Goal: Information Seeking & Learning: Learn about a topic

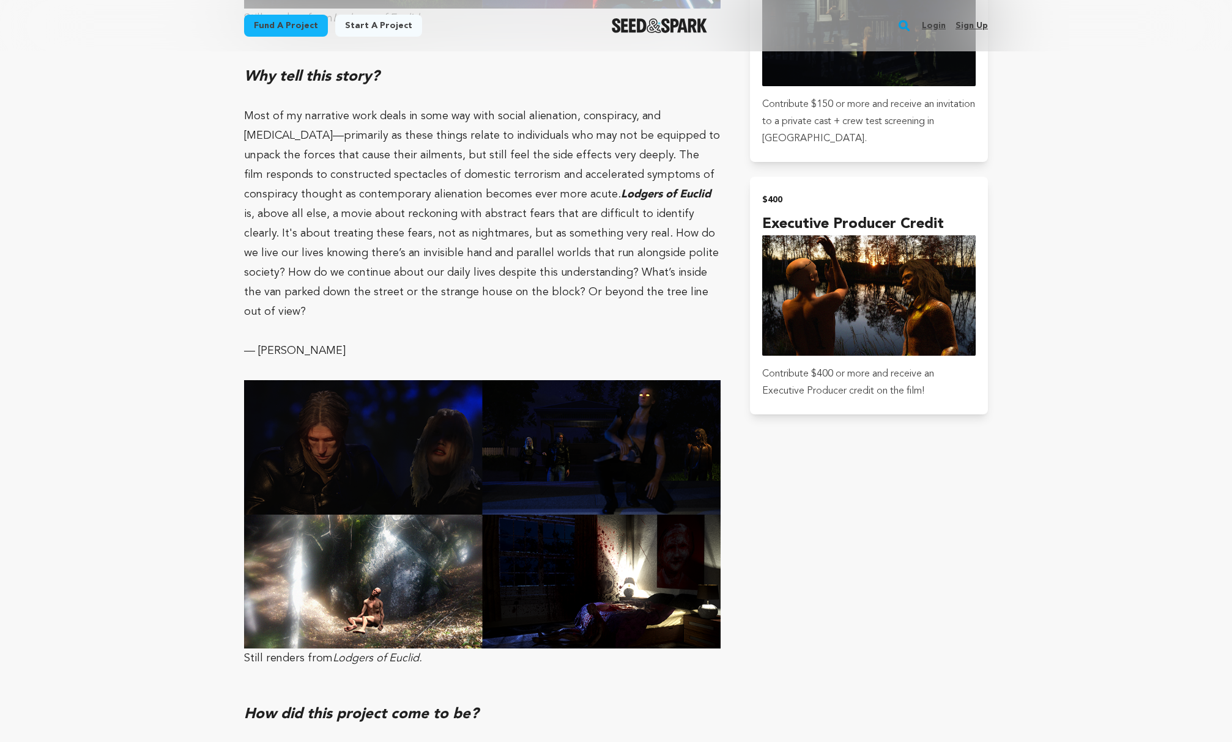
scroll to position [1071, 0]
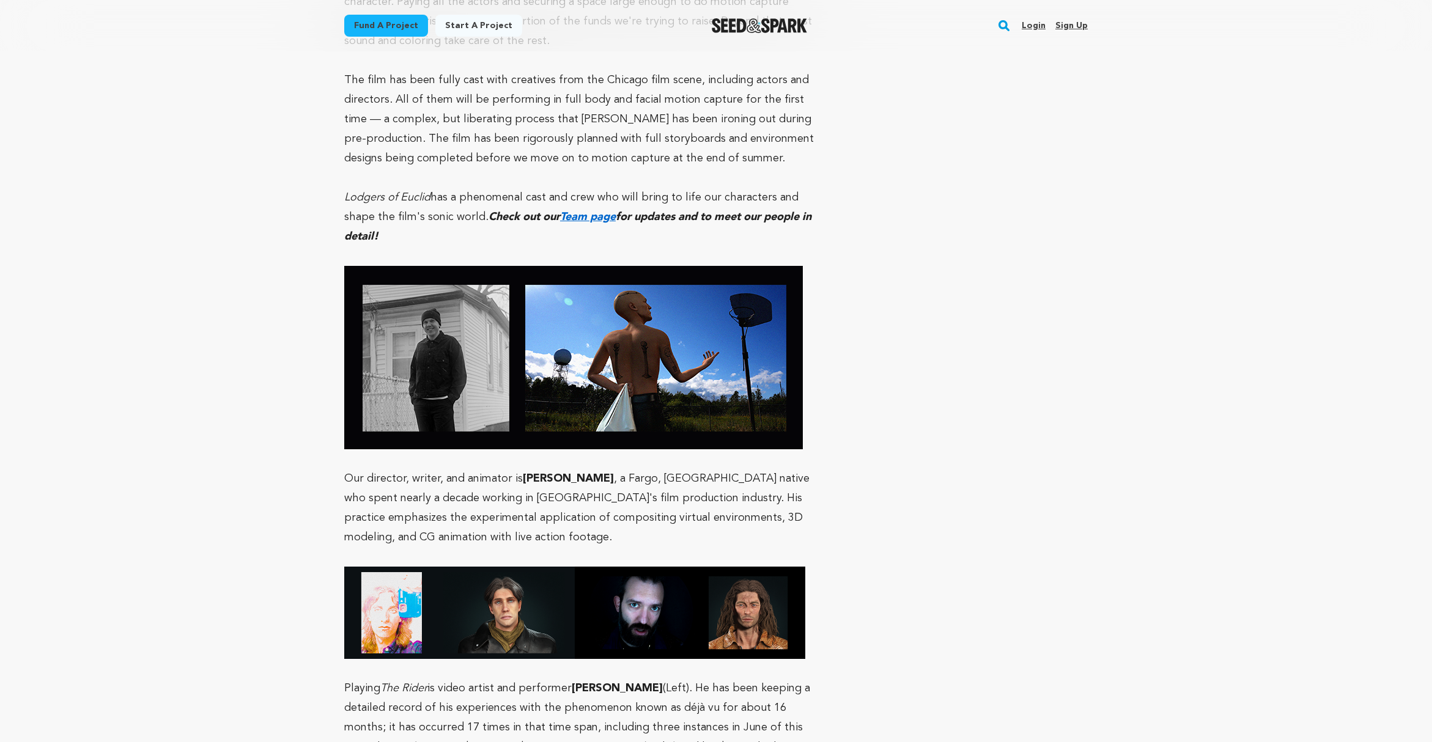
scroll to position [3865, 0]
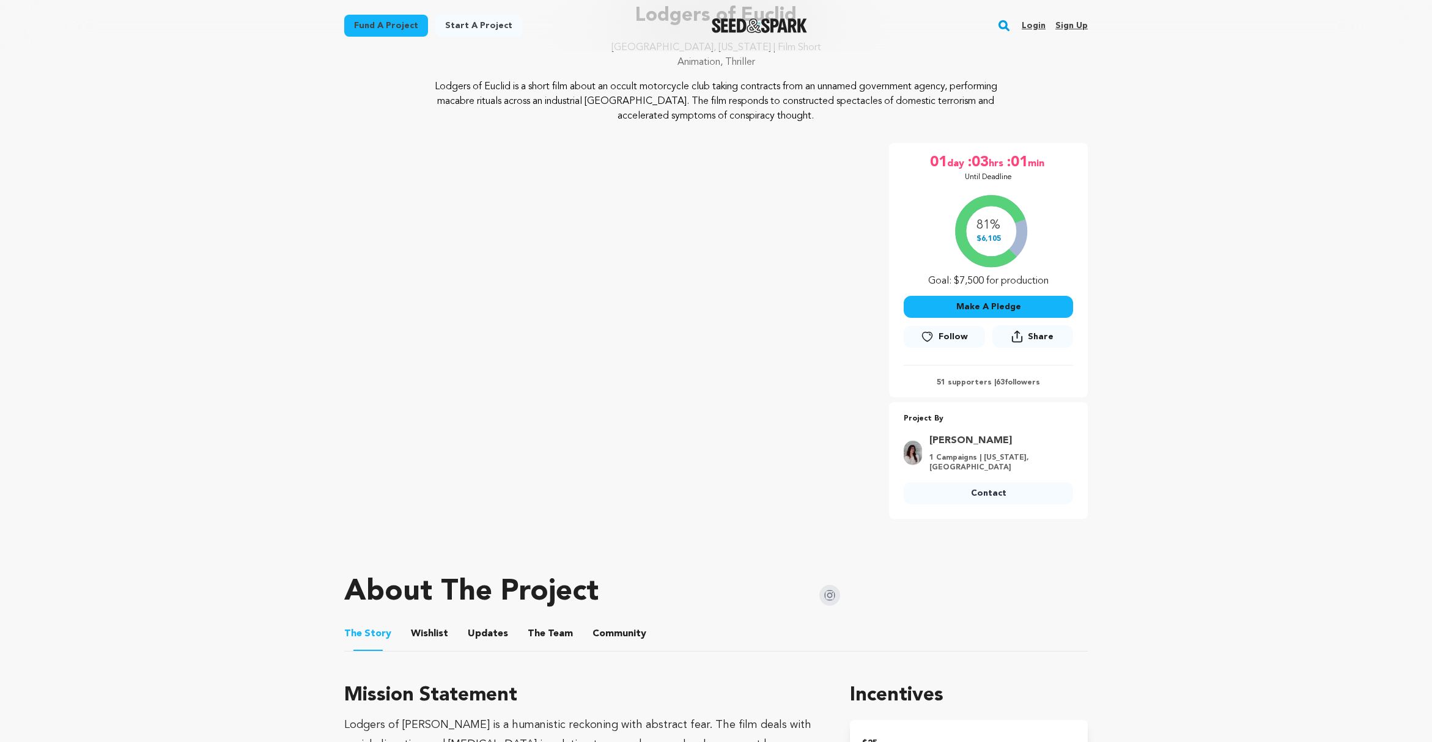
scroll to position [564, 0]
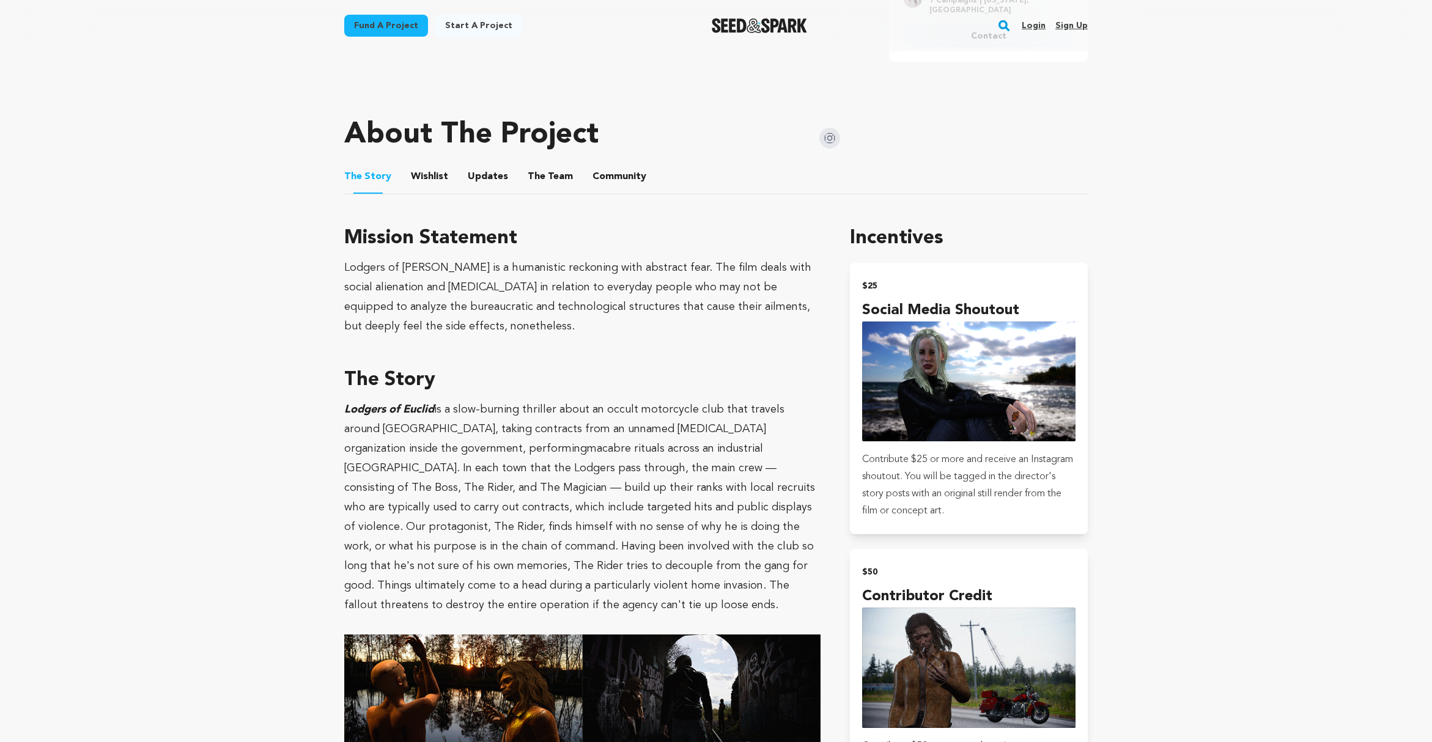
click at [548, 164] on button "The Team" at bounding box center [550, 178] width 29 height 29
